Goal: Task Accomplishment & Management: Use online tool/utility

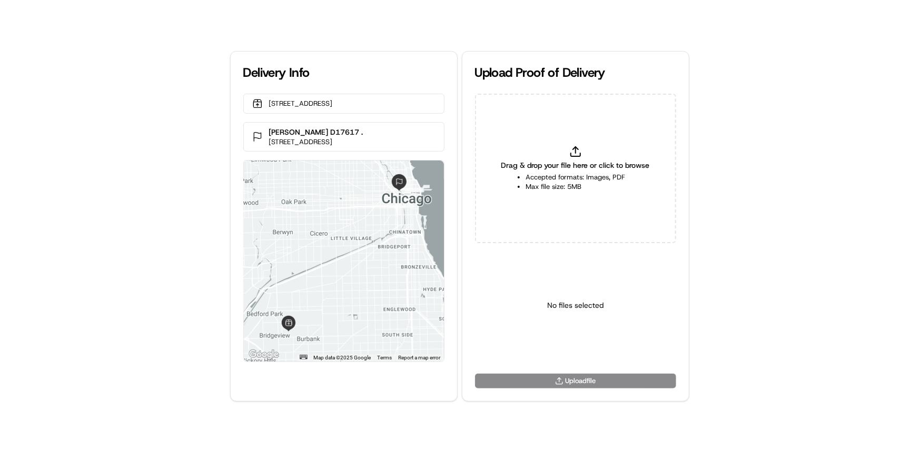
click at [598, 194] on div "Drag & drop your file here or click to browse Accepted formats: Images, PDF Max…" at bounding box center [575, 169] width 201 height 150
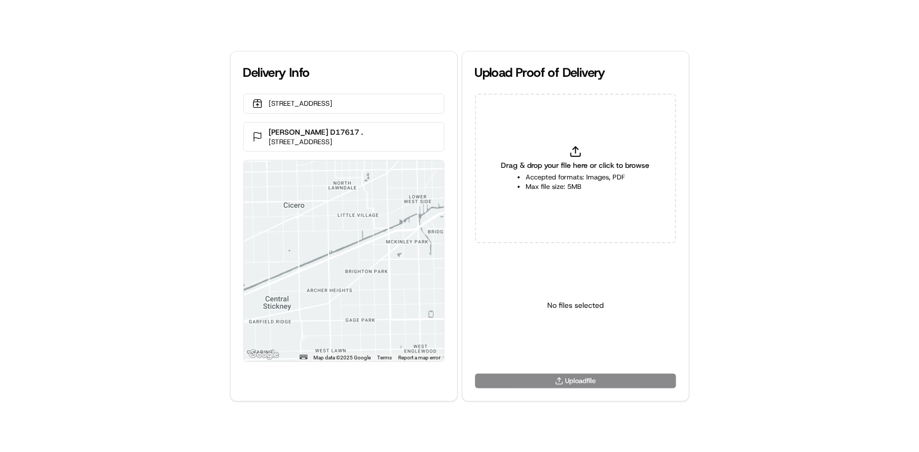
type input "C:\fakepath\b47afd09bf3544ca8ed232bc3f6327fd.jpg"
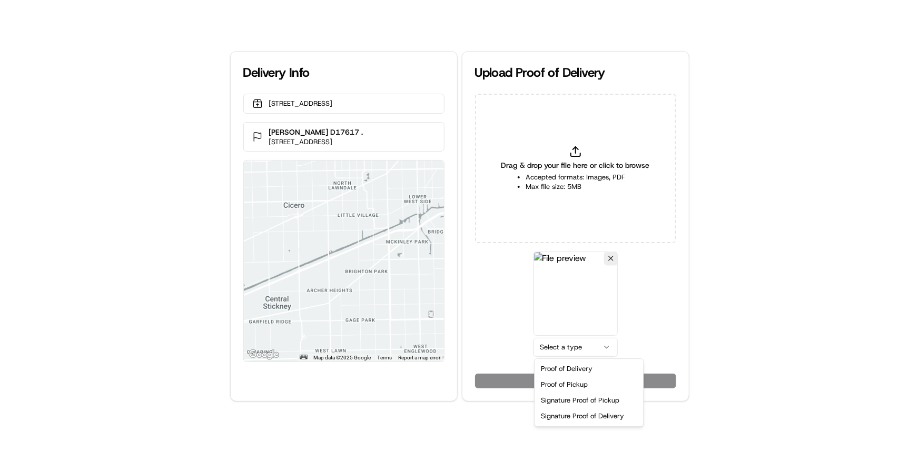
click at [584, 344] on html "Delivery Info [STREET_ADDRESS] [PERSON_NAME] D17617 . [STREET_ADDRESS] ← Move l…" at bounding box center [459, 226] width 919 height 452
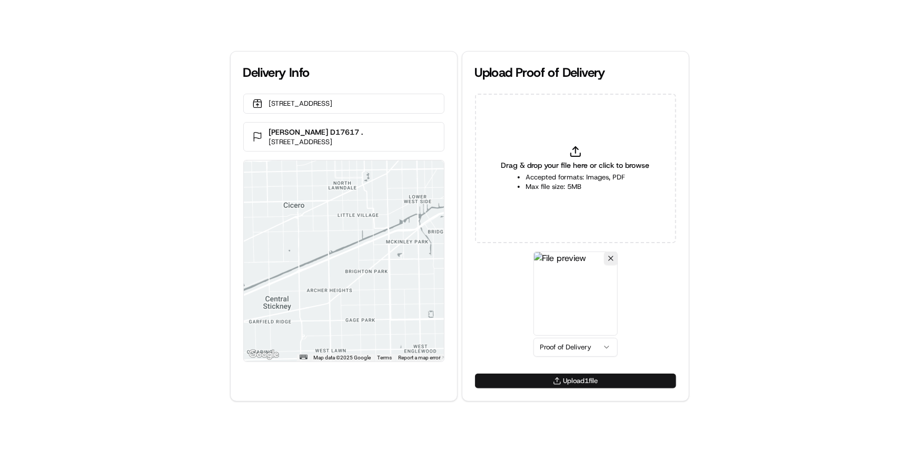
click at [584, 382] on button "Upload 1 file" at bounding box center [575, 381] width 201 height 15
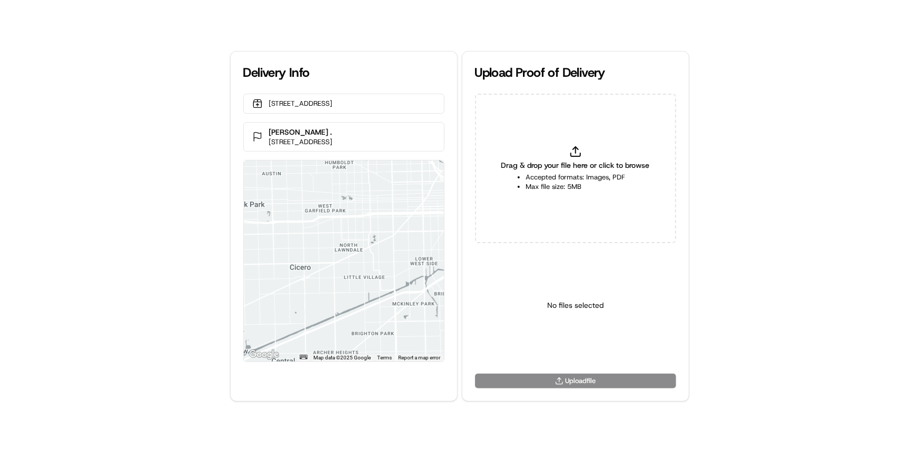
click at [0, 243] on div "Delivery Info [STREET_ADDRESS] [PERSON_NAME] . [STREET_ADDRESS] ← Move left → M…" at bounding box center [459, 226] width 919 height 452
click at [590, 171] on div "Drag & drop your file here or click to browse Accepted formats: Images, PDF Max…" at bounding box center [575, 169] width 201 height 150
type input "C:\fakepath\d15fb809227f44e09c78ba7d4fd3c491.jpg"
click at [550, 340] on html "Delivery Info [STREET_ADDRESS] [PERSON_NAME] . [STREET_ADDRESS] ← Move left → M…" at bounding box center [459, 226] width 919 height 452
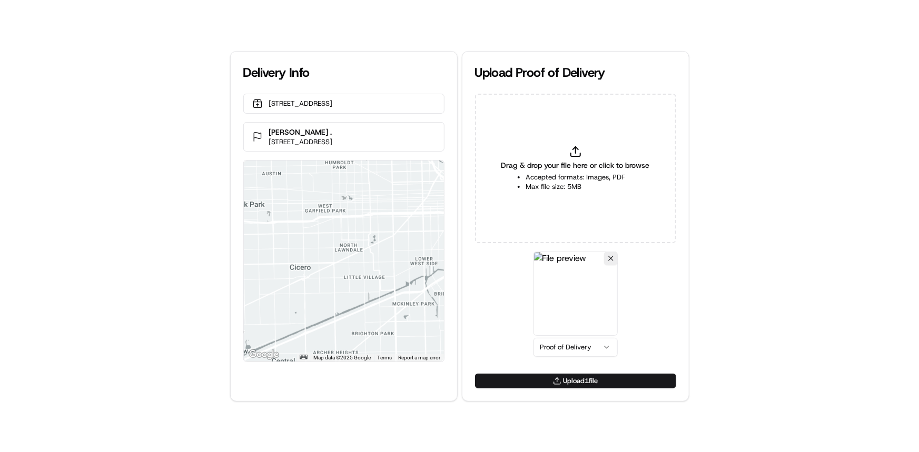
click at [588, 380] on button "Upload 1 file" at bounding box center [575, 381] width 201 height 15
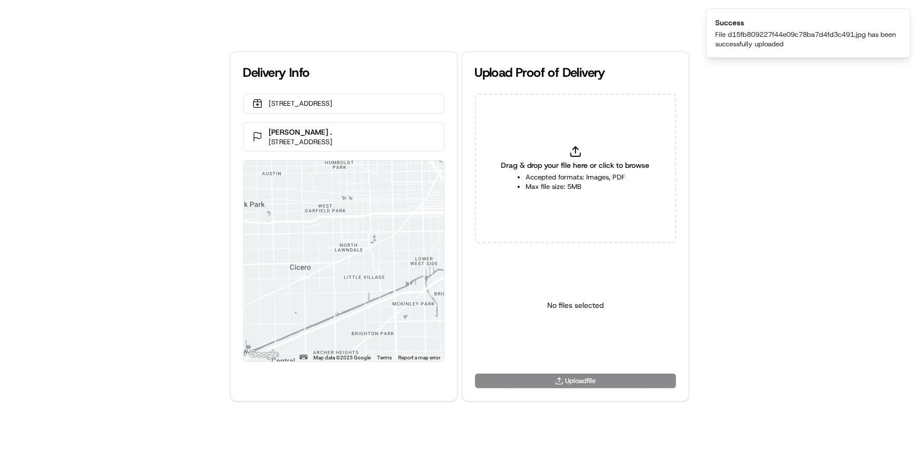
drag, startPoint x: 0, startPoint y: 261, endPoint x: 359, endPoint y: 275, distance: 359.5
click at [0, 261] on div "Delivery Info [STREET_ADDRESS] [PERSON_NAME] . [STREET_ADDRESS] ← Move left → M…" at bounding box center [459, 226] width 919 height 452
click at [590, 165] on span "Drag & drop your file here or click to browse" at bounding box center [575, 165] width 149 height 11
type input "C:\fakepath\dff3145f23604fa9a7bea0d83249028a.jpg"
click at [589, 347] on html "Delivery Info [STREET_ADDRESS] [PERSON_NAME] . [STREET_ADDRESS] ← Move left → M…" at bounding box center [459, 226] width 919 height 452
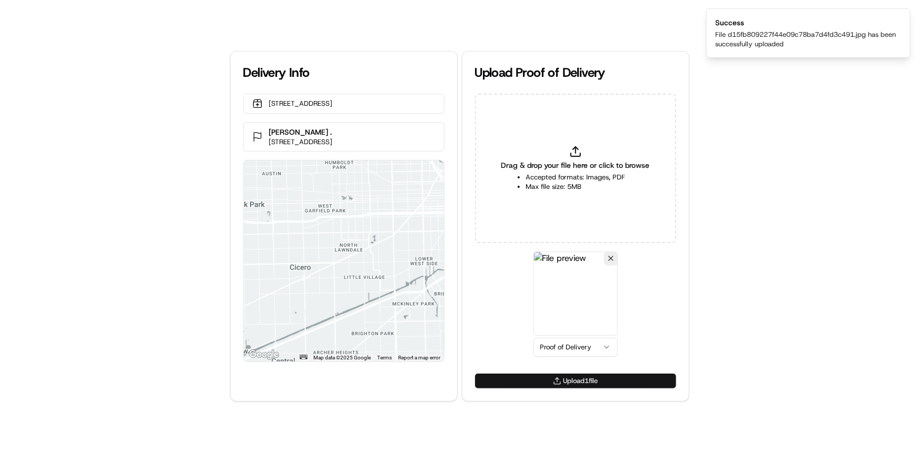
click at [597, 383] on button "Upload 1 file" at bounding box center [575, 381] width 201 height 15
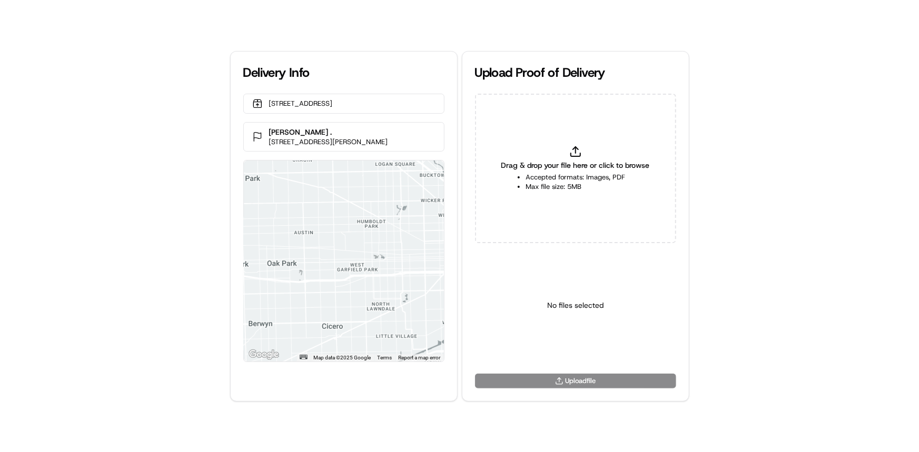
click at [0, 212] on div "Delivery Info 6633 W 75th St, Bedford Park, IL 60638, US Mary Alyson Atkins . 2…" at bounding box center [459, 226] width 919 height 452
click at [612, 162] on span "Drag & drop your file here or click to browse" at bounding box center [575, 165] width 149 height 11
type input "C:\fakepath\d6008873de744185a636330b769f3580.jpg"
click at [579, 350] on html "Delivery Info 6633 W 75th St, Bedford Park, IL 60638, US Mary Alyson Atkins . 2…" at bounding box center [459, 226] width 919 height 452
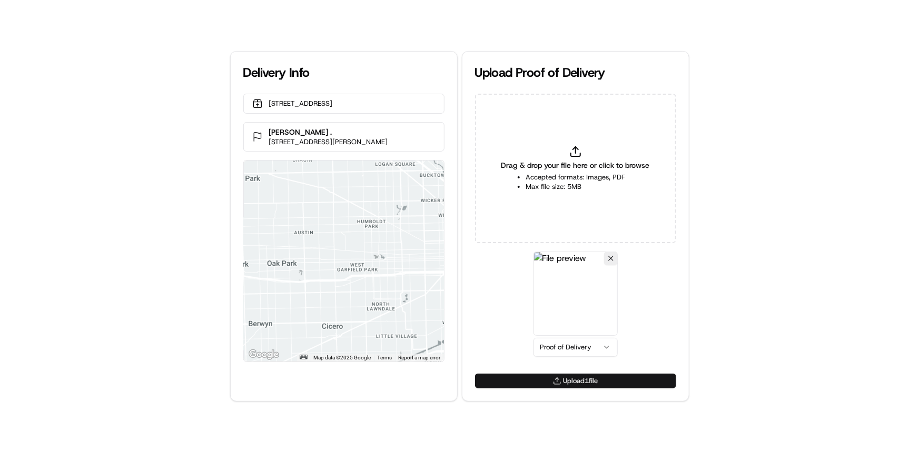
click at [598, 377] on button "Upload 1 file" at bounding box center [575, 381] width 201 height 15
